Goal: Task Accomplishment & Management: Manage account settings

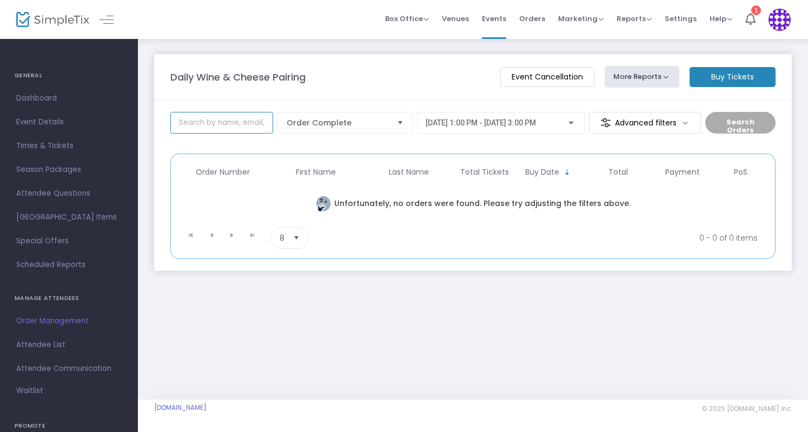
click at [221, 124] on input at bounding box center [221, 123] width 103 height 22
paste input "[EMAIL_ADDRESS][DOMAIN_NAME]"
type input "[EMAIL_ADDRESS][DOMAIN_NAME]"
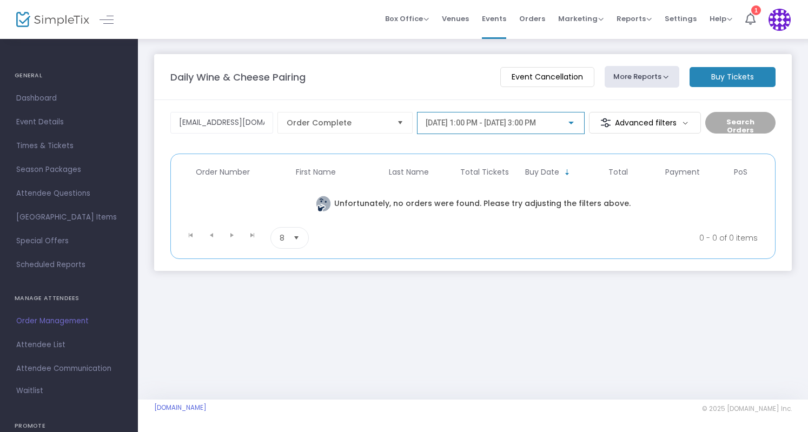
click at [512, 124] on span "[DATE] 1:00 PM - [DATE] 3:00 PM" at bounding box center [481, 122] width 110 height 9
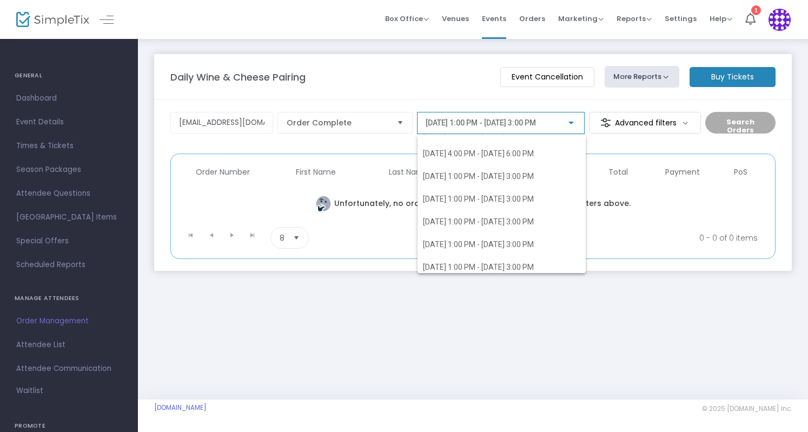
scroll to position [4404, 0]
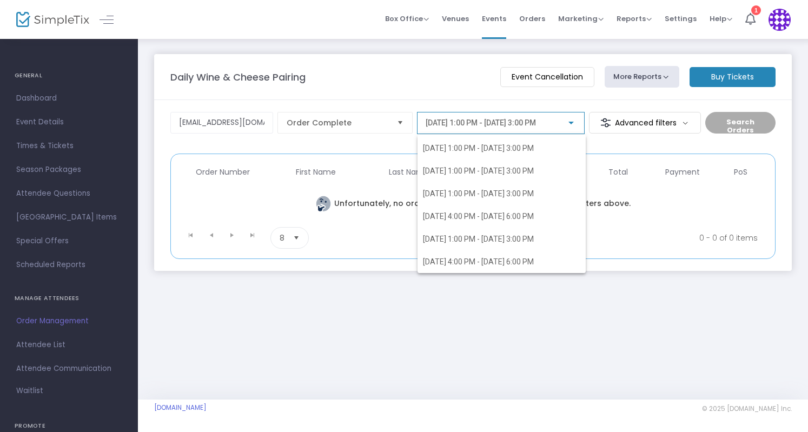
click at [651, 134] on div at bounding box center [404, 216] width 808 height 432
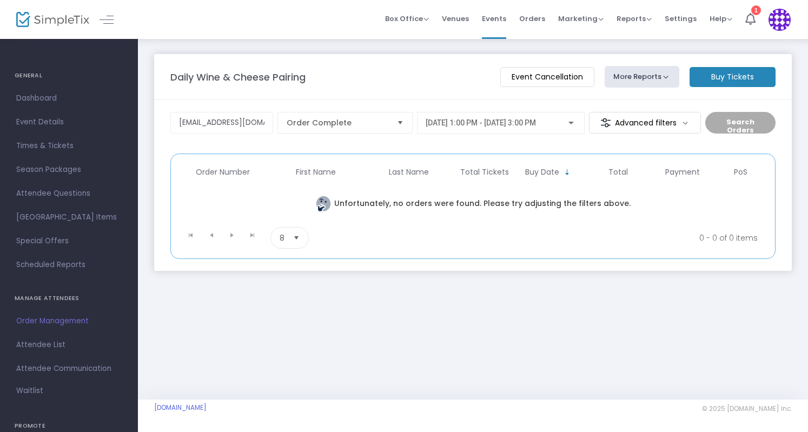
click at [640, 85] on button "More Reports" at bounding box center [642, 77] width 75 height 22
click at [356, 82] on div "Daily Wine & Cheese Pairing" at bounding box center [330, 77] width 330 height 15
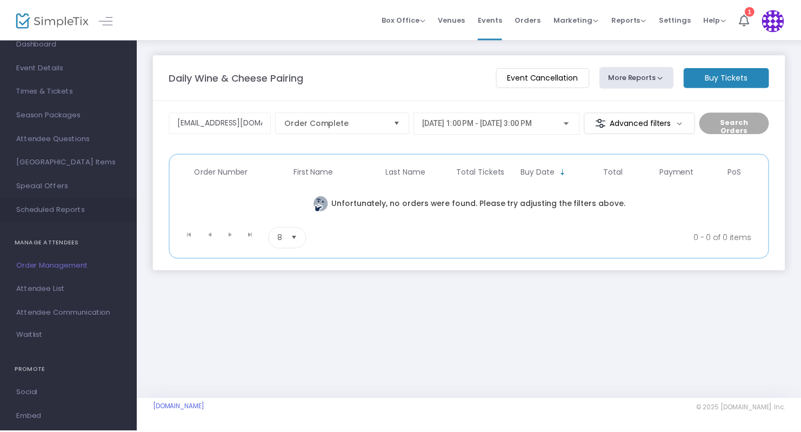
scroll to position [0, 0]
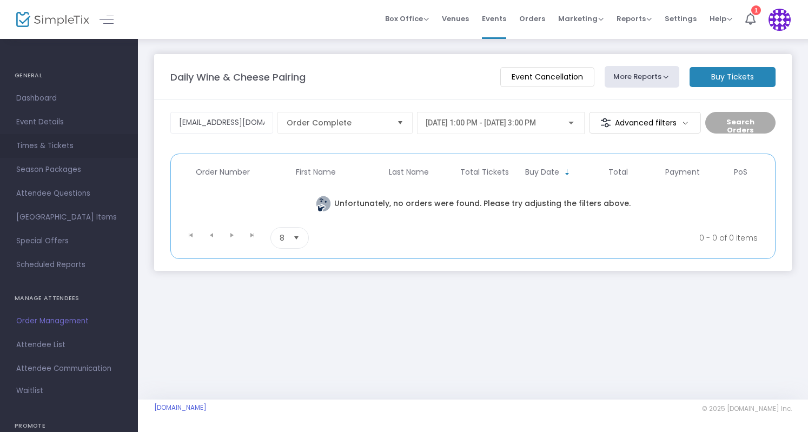
click at [70, 148] on span "Times & Tickets" at bounding box center [68, 146] width 105 height 14
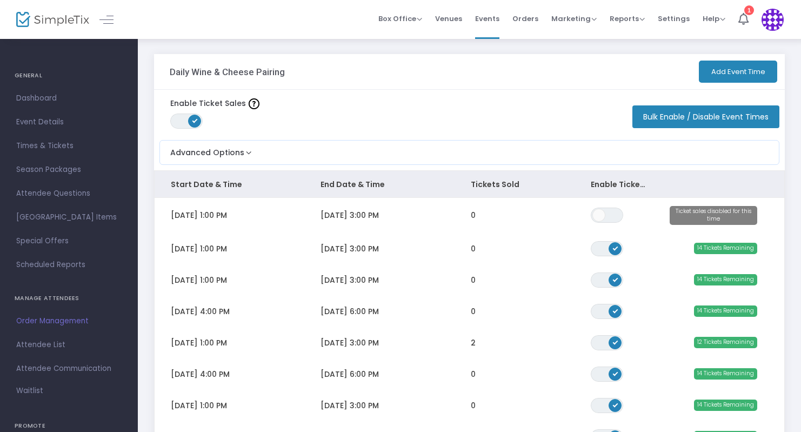
scroll to position [229, 0]
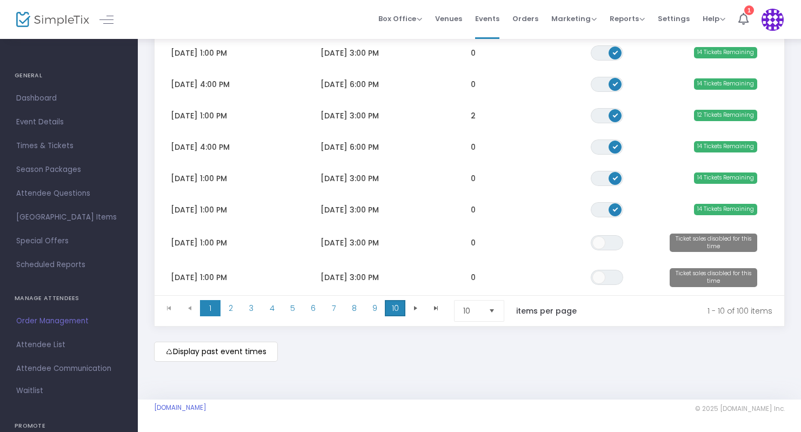
click at [388, 308] on span "10" at bounding box center [395, 308] width 21 height 16
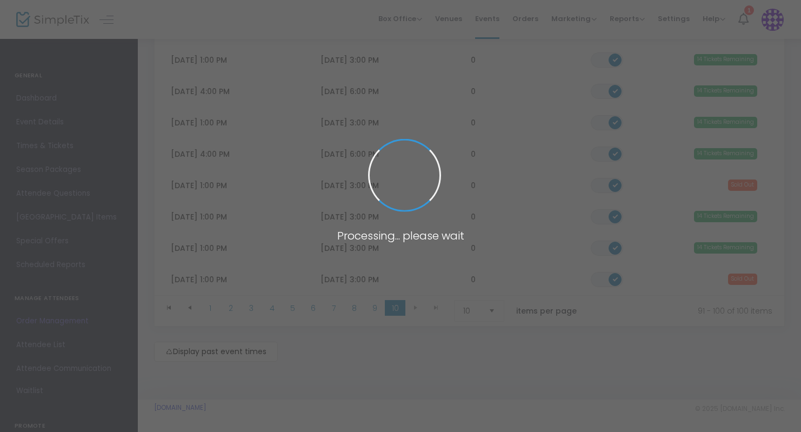
scroll to position [222, 0]
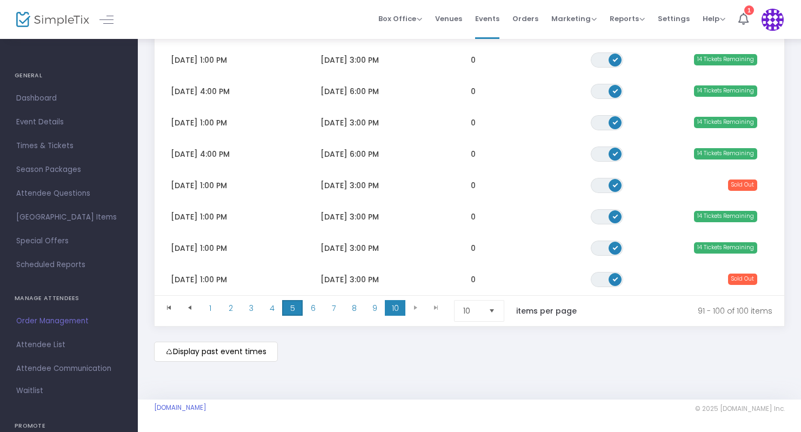
click at [293, 301] on span "5" at bounding box center [292, 308] width 21 height 16
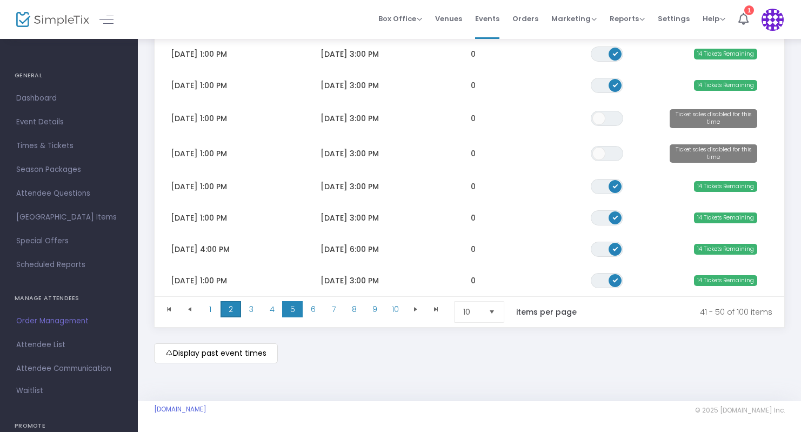
click at [240, 309] on span "2" at bounding box center [231, 309] width 21 height 16
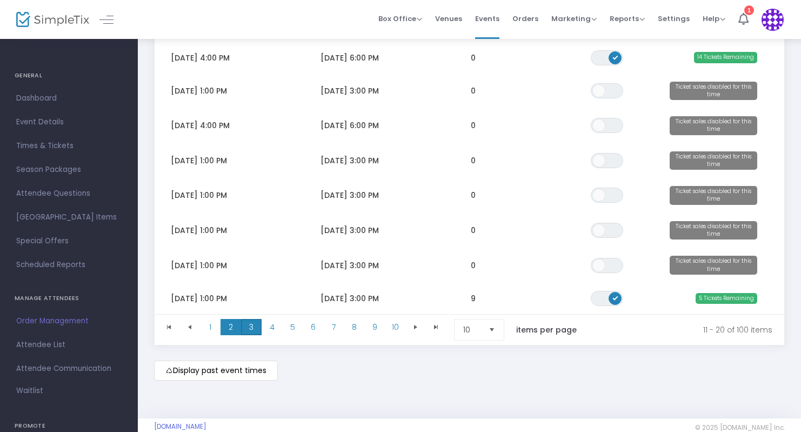
click at [254, 327] on span "3" at bounding box center [251, 327] width 21 height 16
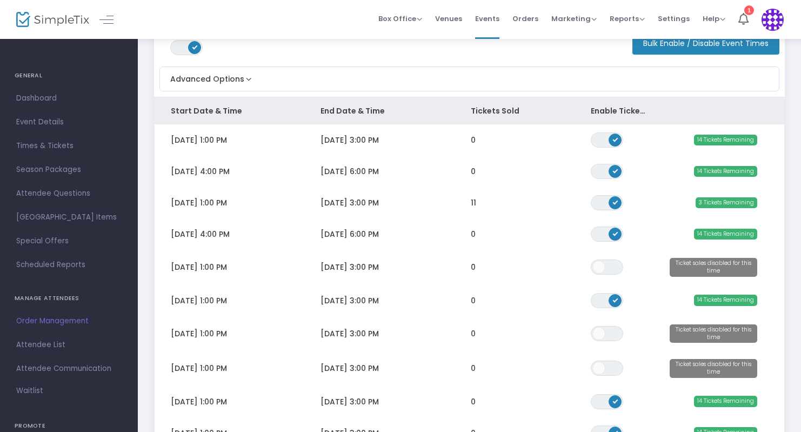
scroll to position [73, 0]
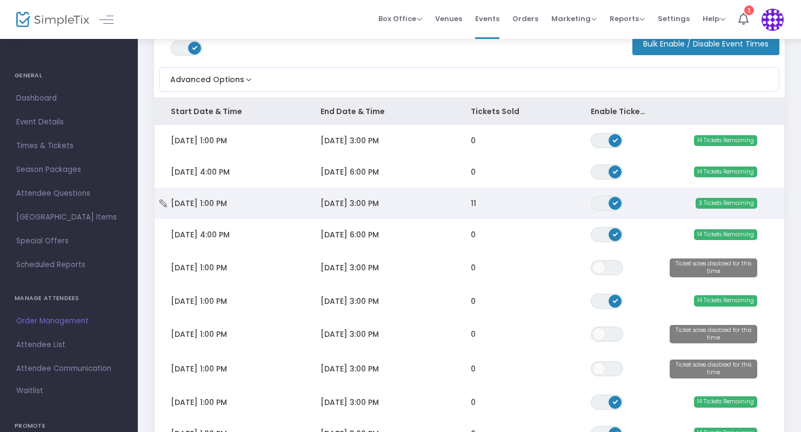
click at [360, 206] on span "[DATE] 3:00 PM" at bounding box center [350, 203] width 58 height 11
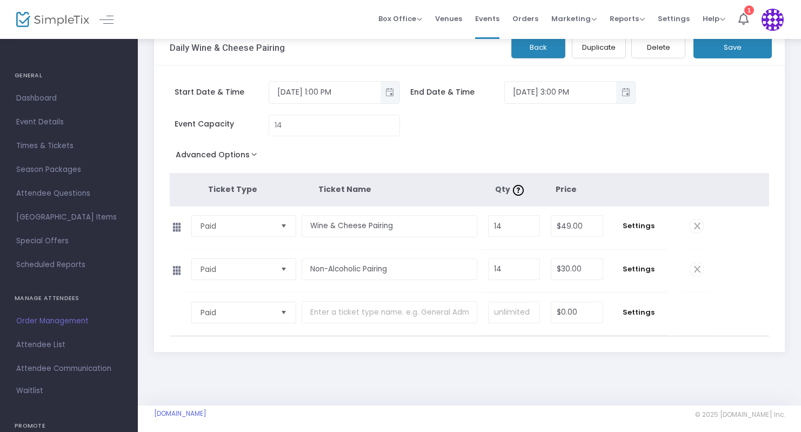
scroll to position [27, 0]
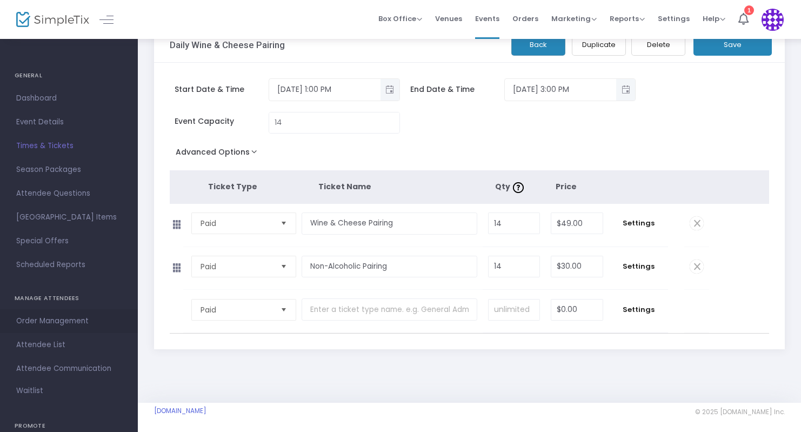
click at [62, 320] on span "Order Management" at bounding box center [68, 321] width 105 height 14
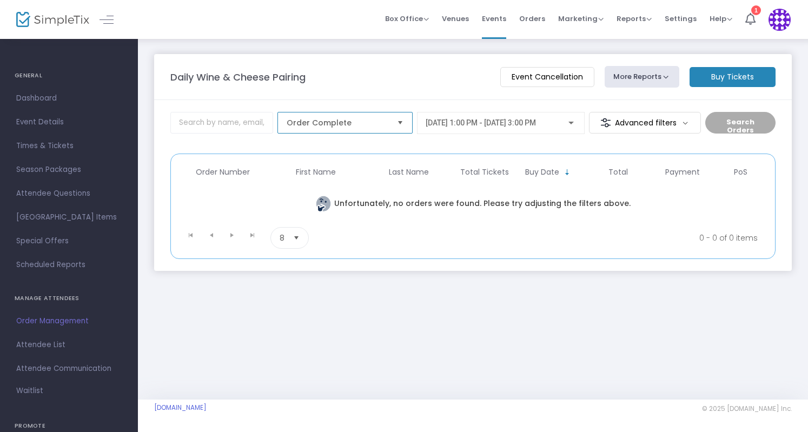
click at [376, 124] on span "Order Complete" at bounding box center [338, 122] width 102 height 11
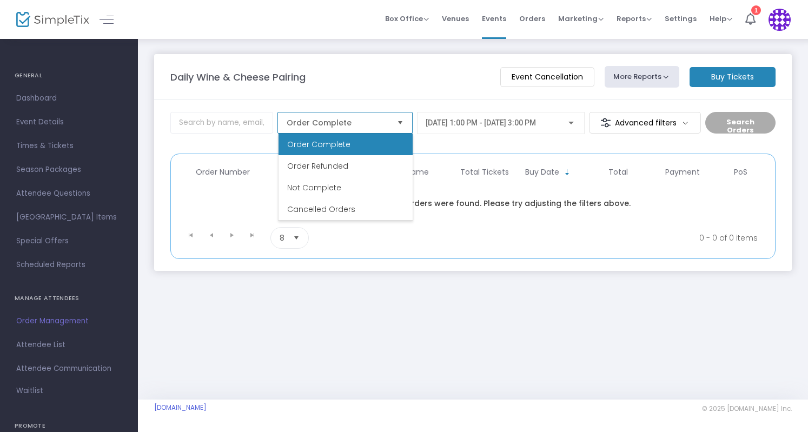
click at [376, 124] on span "Order Complete" at bounding box center [338, 122] width 102 height 11
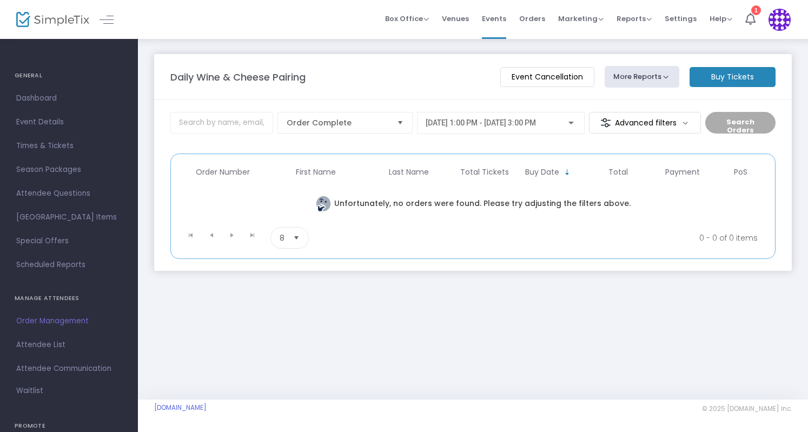
click at [468, 101] on m-panel-content "Order Complete [DATE] 1:00 PM - [DATE] 3:00 PM Advanced filters Search Orders P…" at bounding box center [473, 185] width 638 height 171
click at [570, 120] on div at bounding box center [571, 123] width 10 height 9
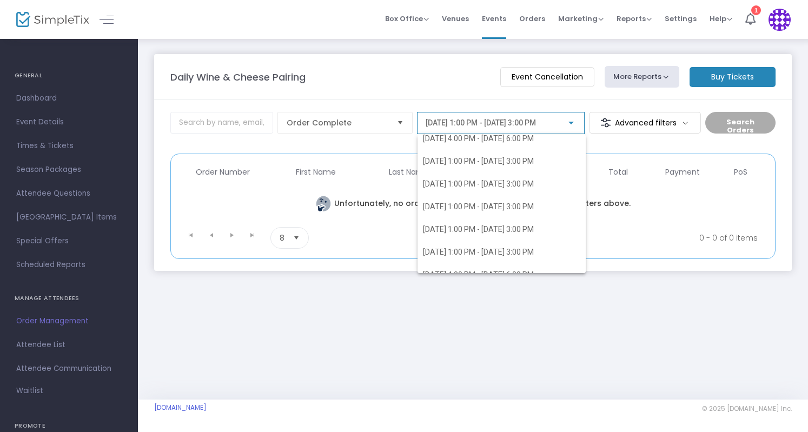
scroll to position [99, 0]
click at [492, 122] on div "[DATE] 1:00 PM - [DATE] 3:00 PM [DATE] 1:00 PM - [DATE] 3:00 PM [DATE] 4:00 PM …" at bounding box center [492, 195] width 151 height 155
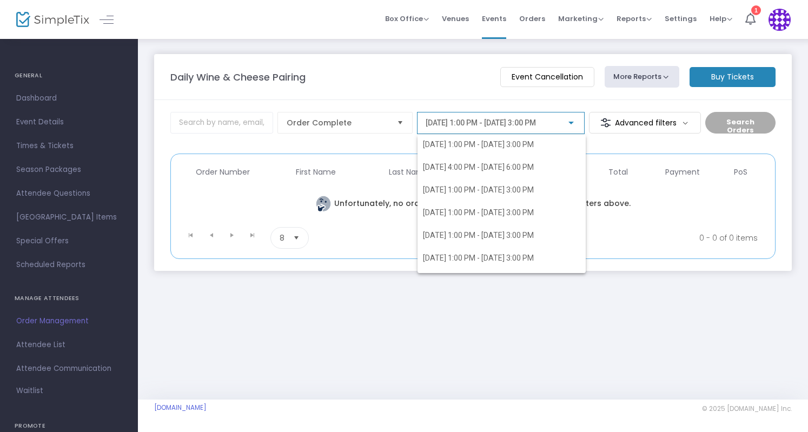
scroll to position [8302, 0]
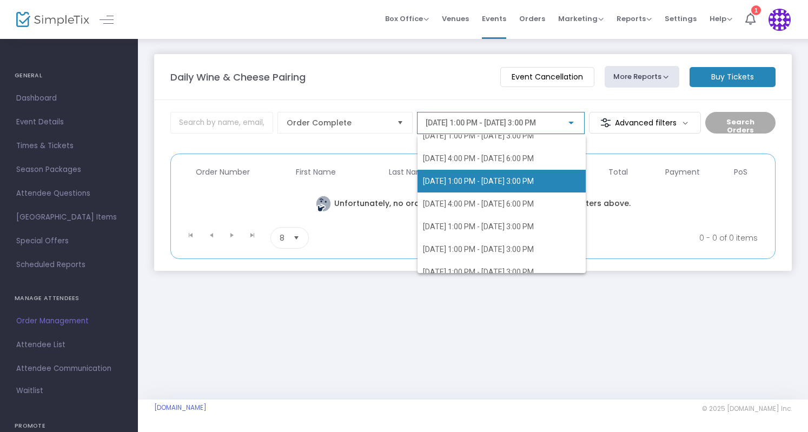
click at [502, 178] on span "[DATE] 1:00 PM - [DATE] 3:00 PM" at bounding box center [478, 181] width 111 height 9
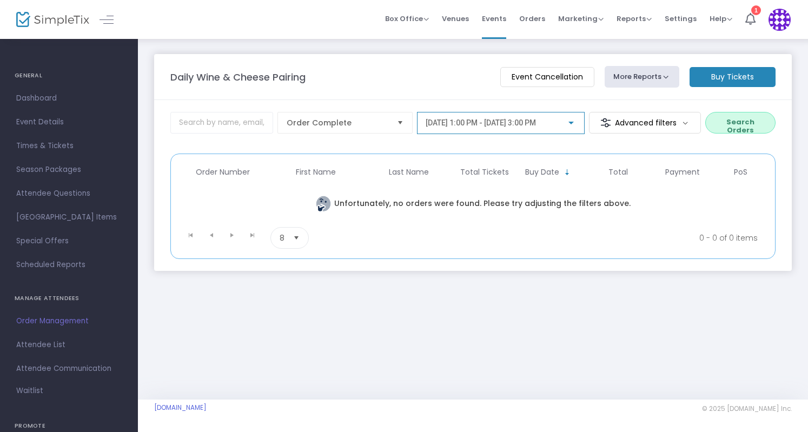
scroll to position [7402, 0]
click at [251, 121] on input at bounding box center [221, 123] width 103 height 22
paste input "[EMAIL_ADDRESS][DOMAIN_NAME]"
type input "[EMAIL_ADDRESS][DOMAIN_NAME]"
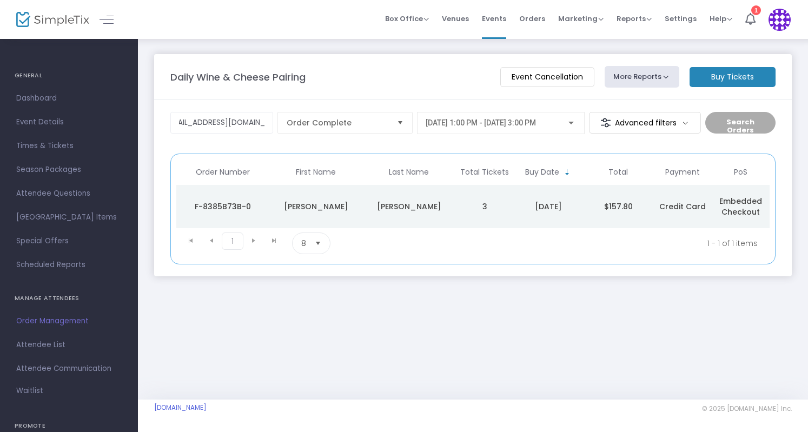
click at [419, 209] on div "[PERSON_NAME]" at bounding box center [409, 206] width 88 height 11
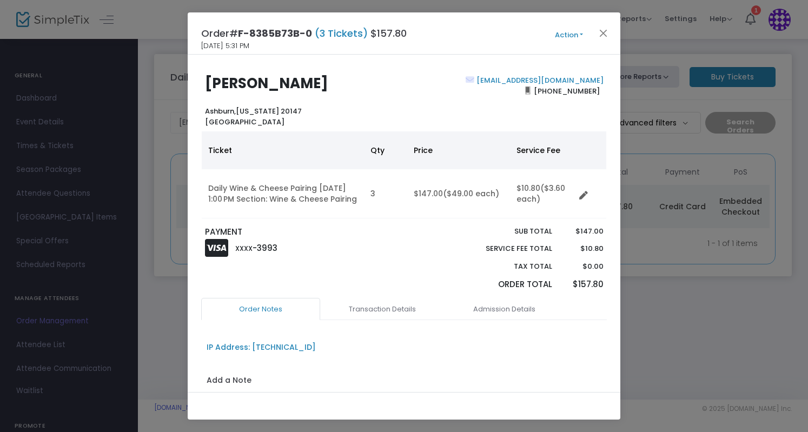
click at [570, 38] on button "Action" at bounding box center [568, 35] width 65 height 12
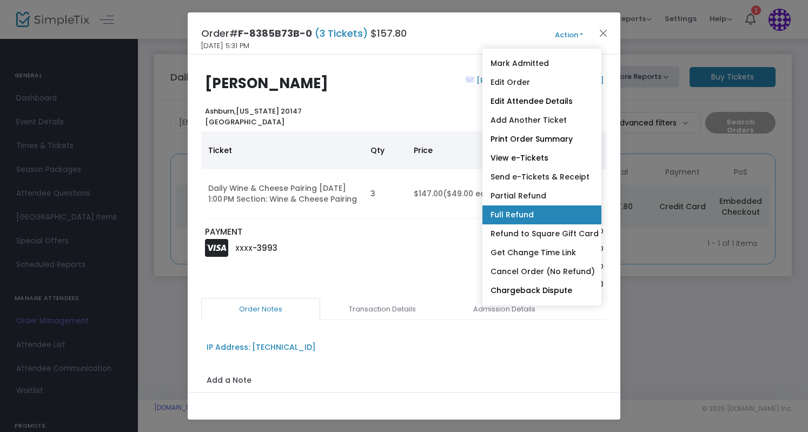
click at [534, 218] on link "Full Refund" at bounding box center [541, 214] width 119 height 19
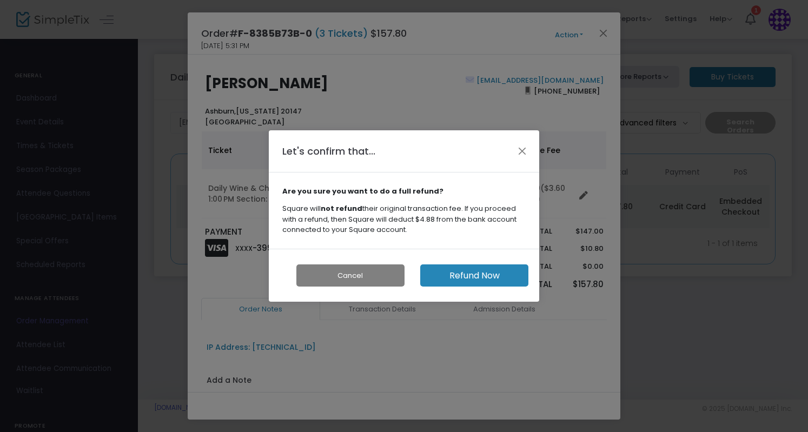
click at [492, 276] on button "Refund Now" at bounding box center [474, 275] width 108 height 22
